Goal: Task Accomplishment & Management: Use online tool/utility

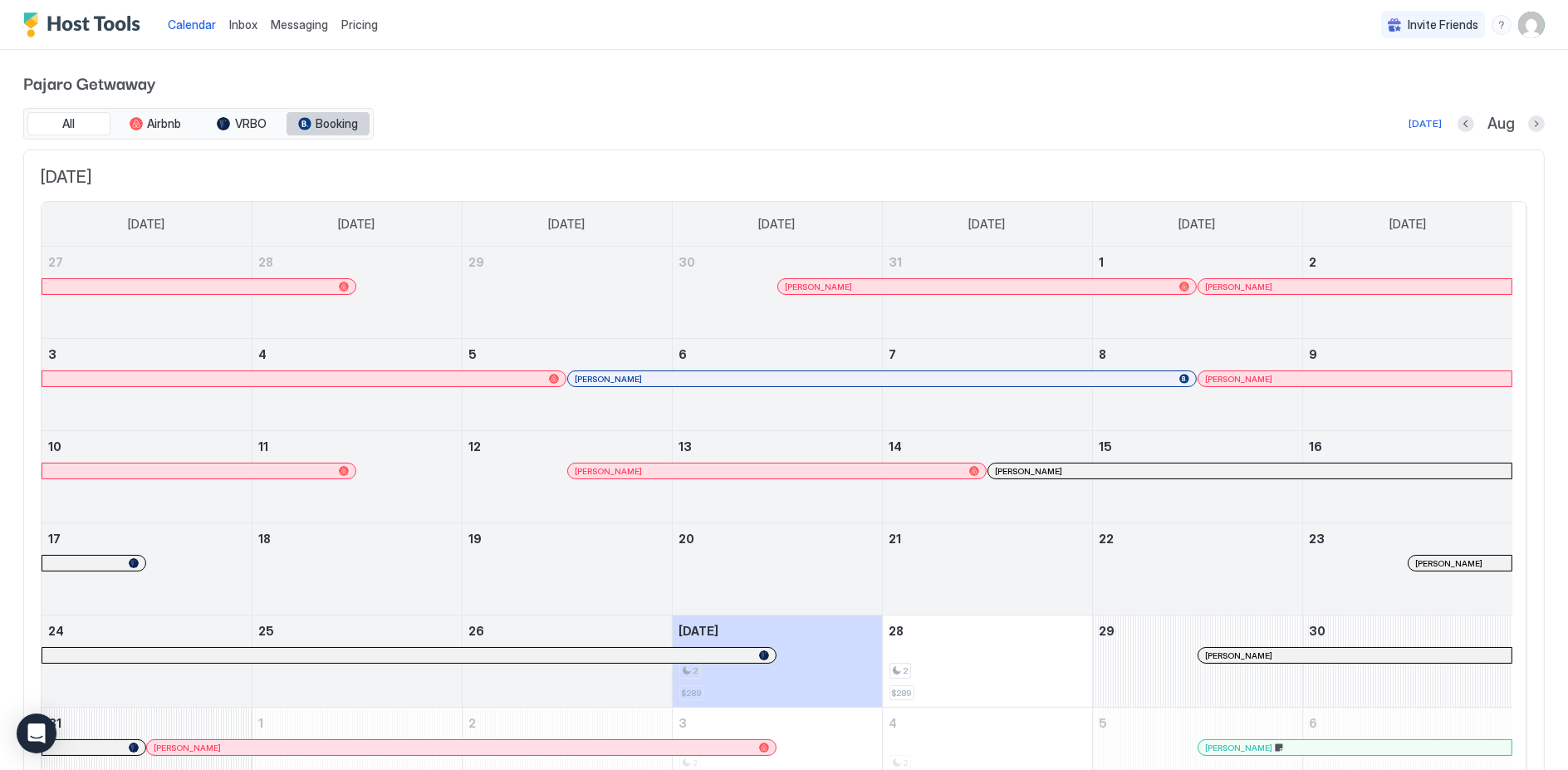
click at [327, 124] on span "Booking" at bounding box center [337, 123] width 42 height 15
click at [364, 26] on span "Pricing" at bounding box center [360, 24] width 36 height 15
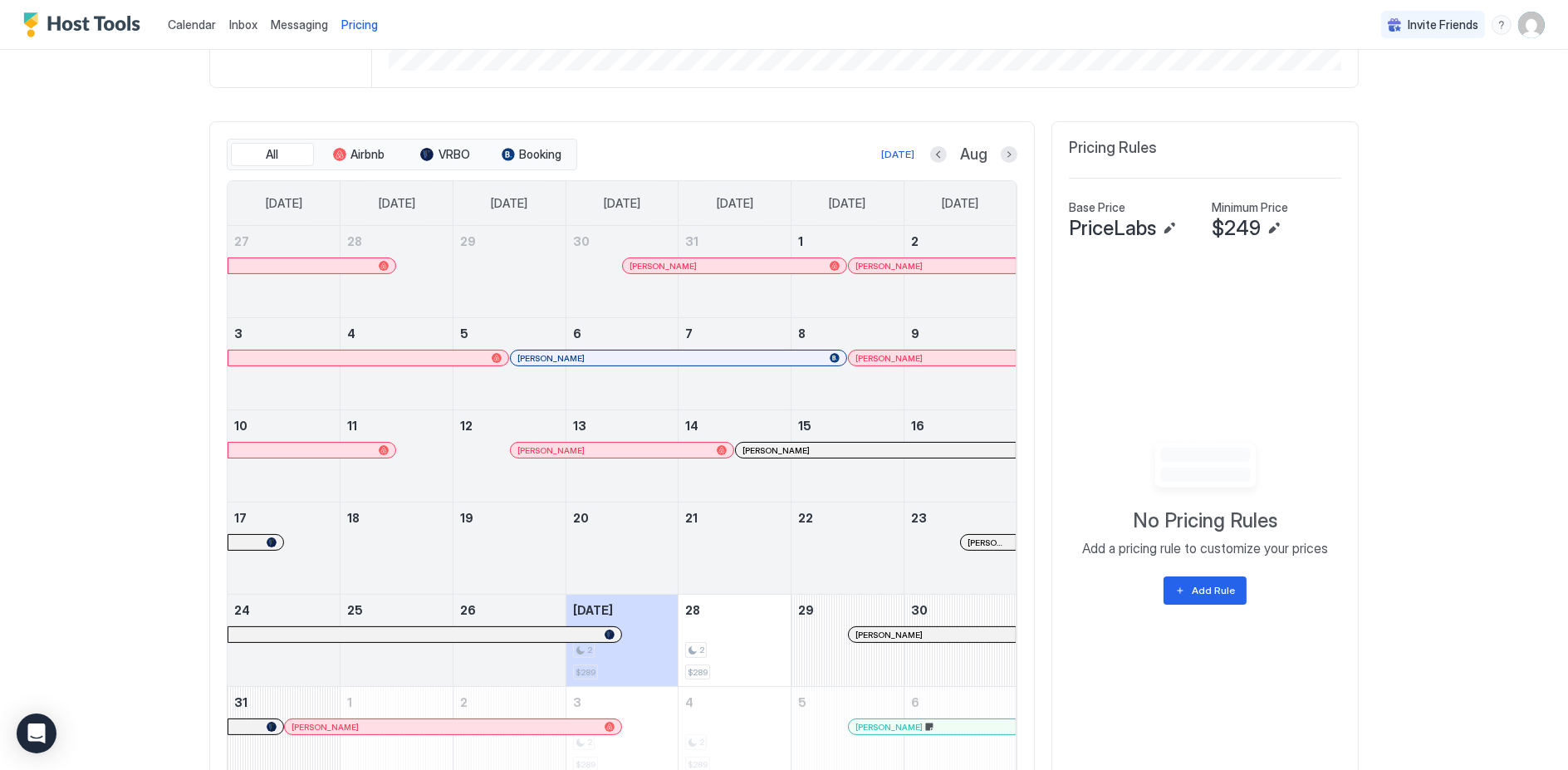
scroll to position [461, 0]
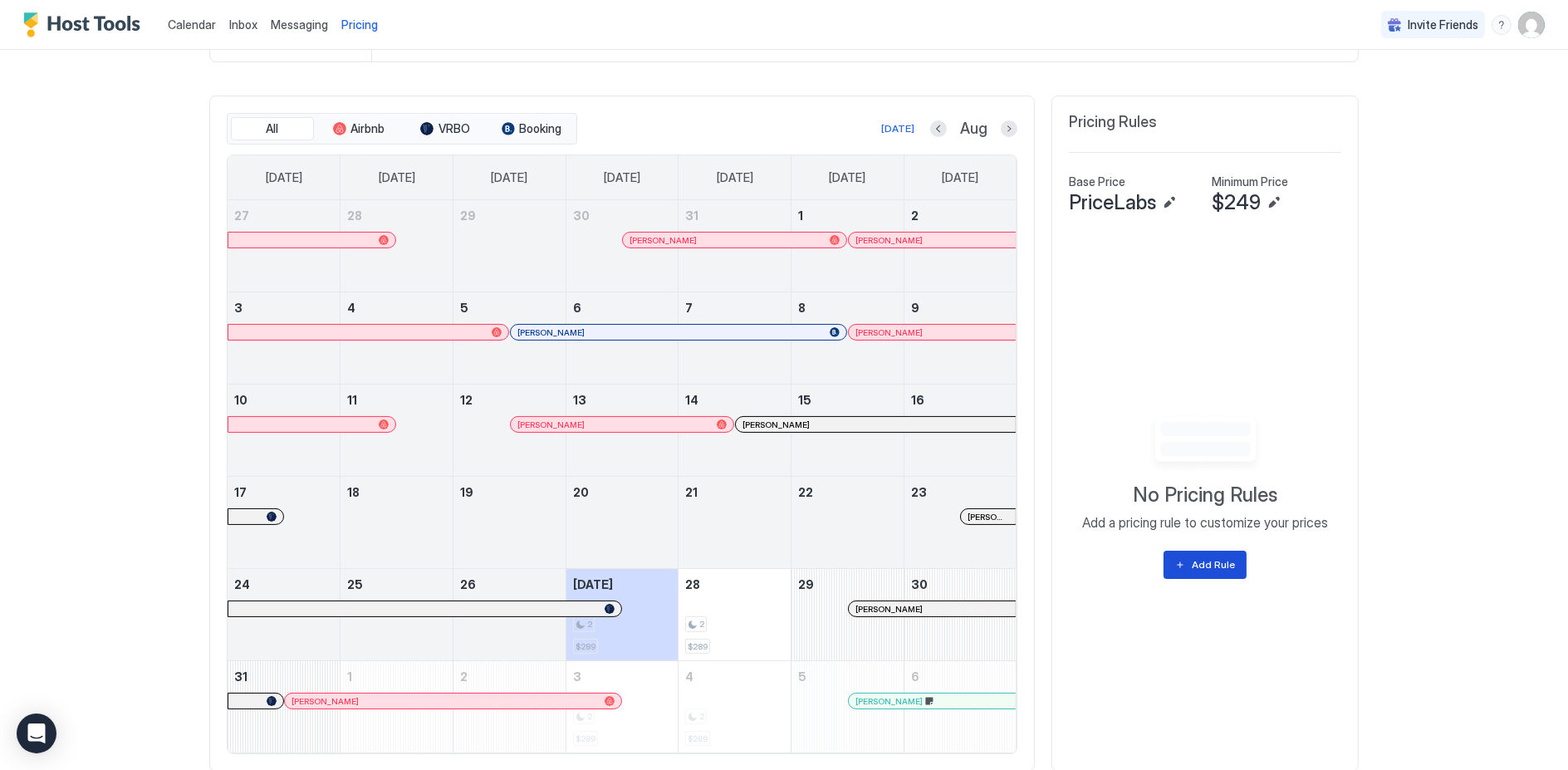
click at [1205, 560] on div "Add Rule" at bounding box center [1214, 564] width 43 height 15
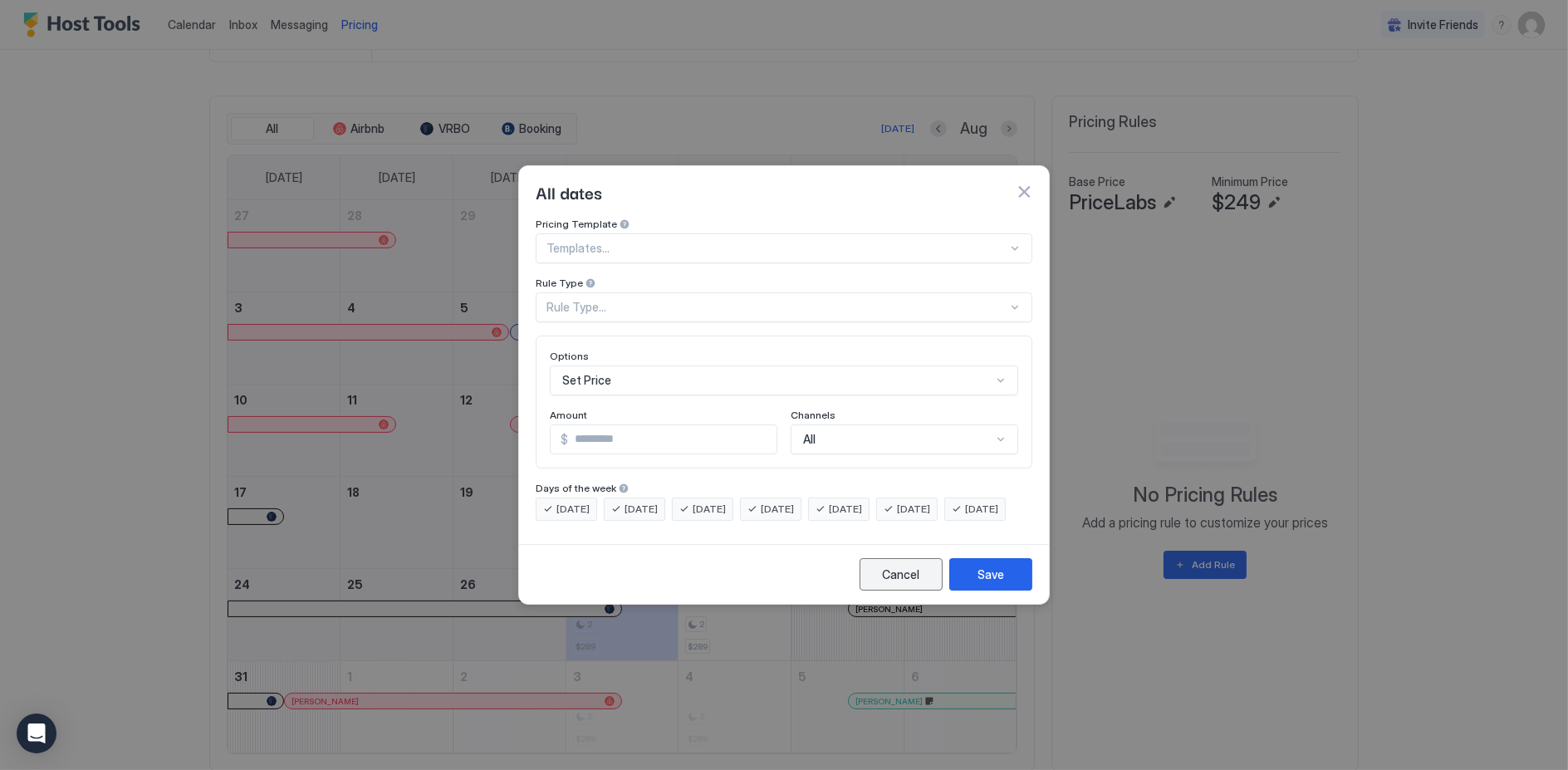
click at [913, 583] on div "Cancel" at bounding box center [901, 574] width 37 height 17
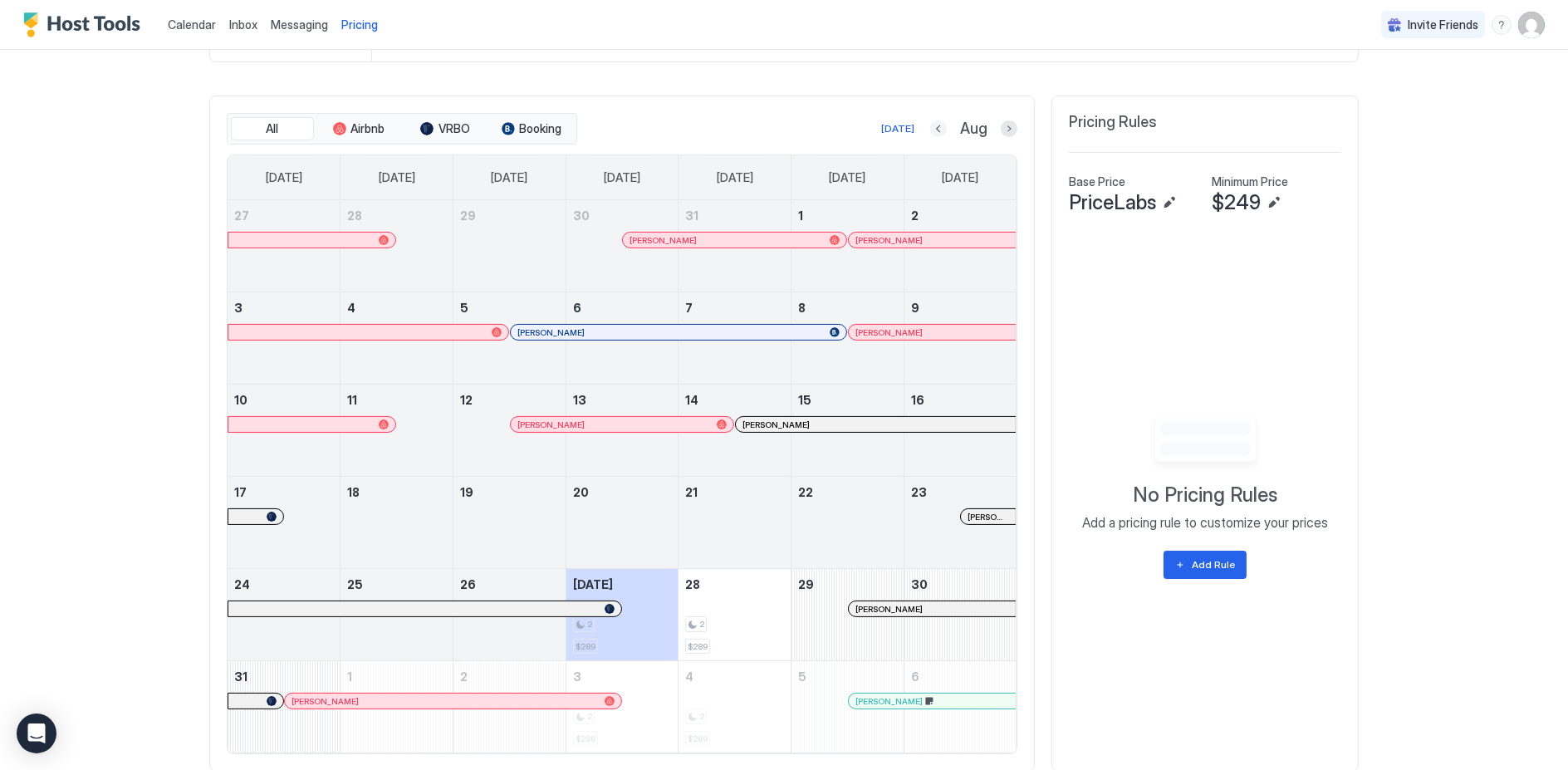
click at [932, 125] on button "Previous month" at bounding box center [938, 128] width 16 height 16
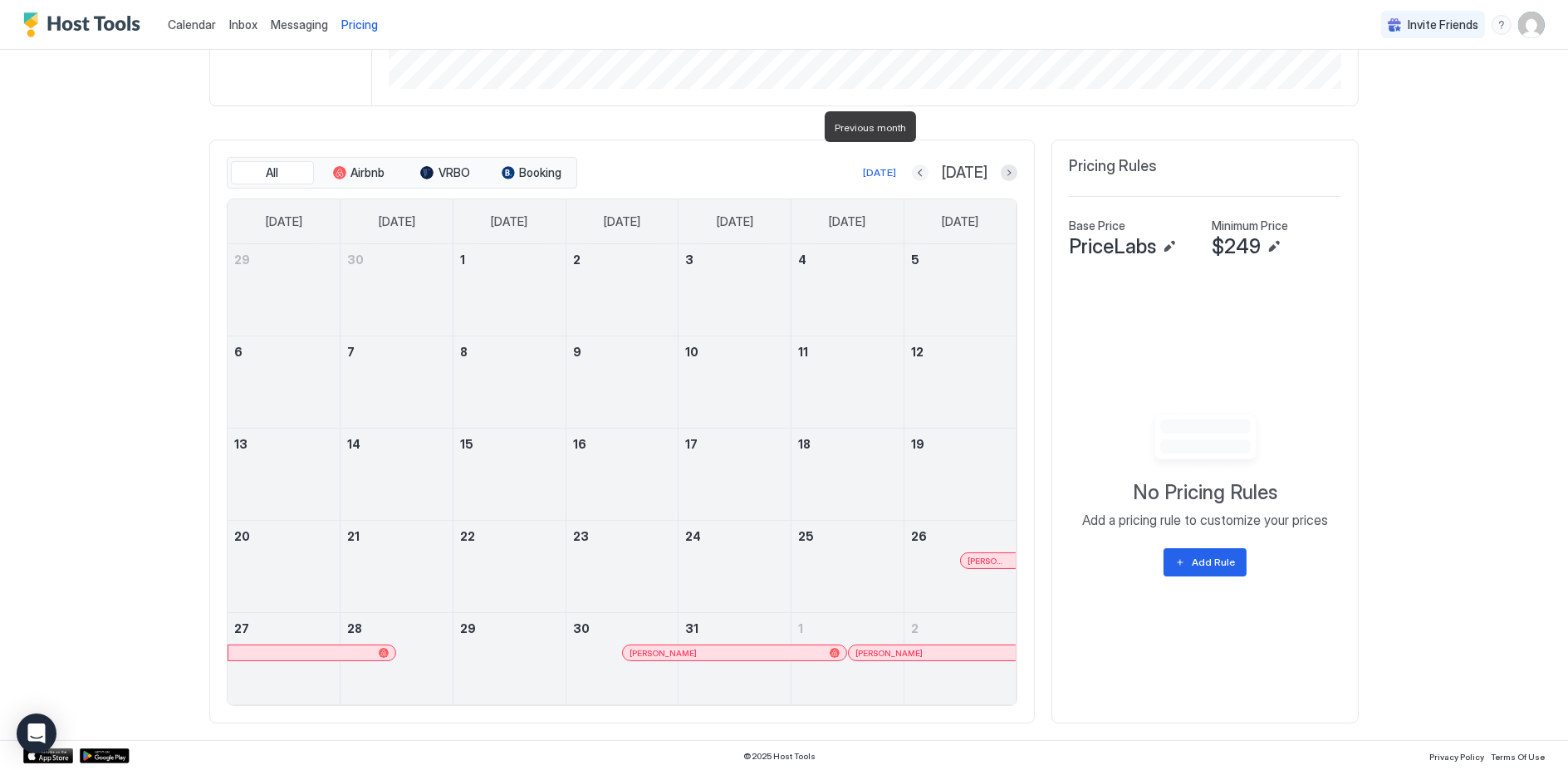
scroll to position [413, 0]
